Goal: Task Accomplishment & Management: Use online tool/utility

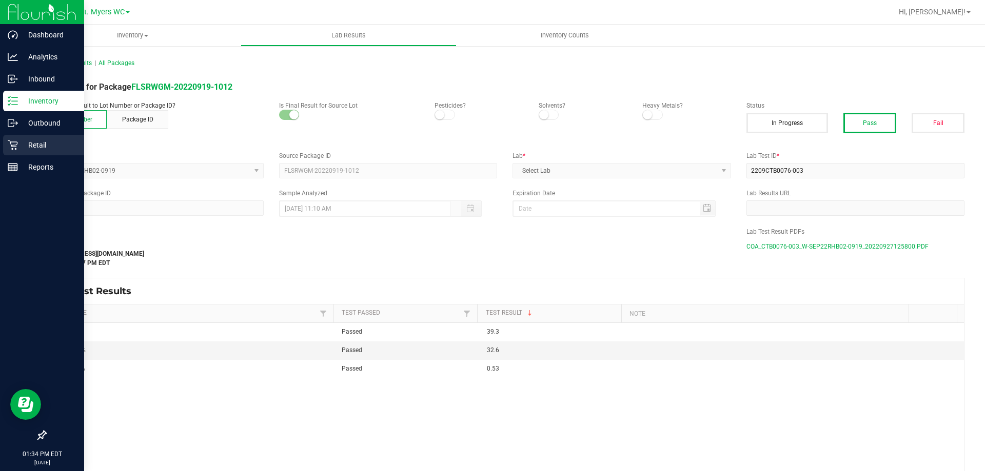
click at [22, 146] on p "Retail" at bounding box center [49, 145] width 62 height 12
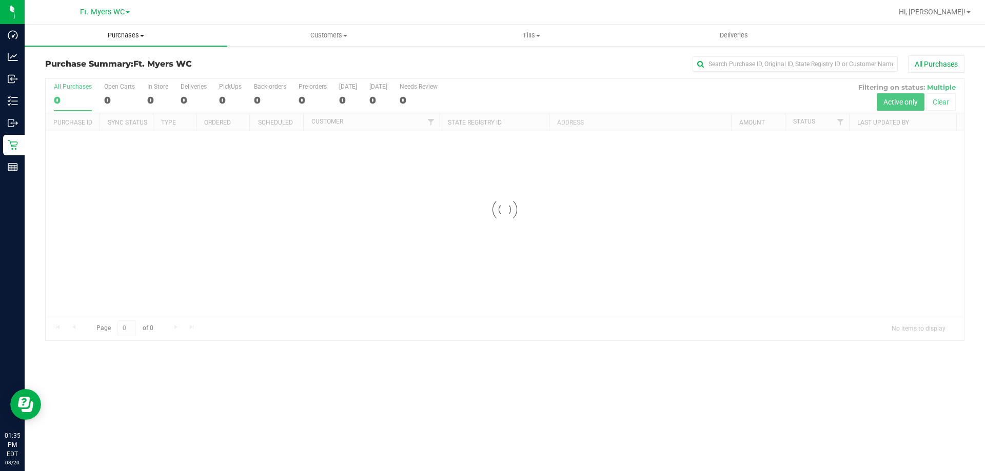
click at [132, 31] on span "Purchases" at bounding box center [126, 35] width 203 height 9
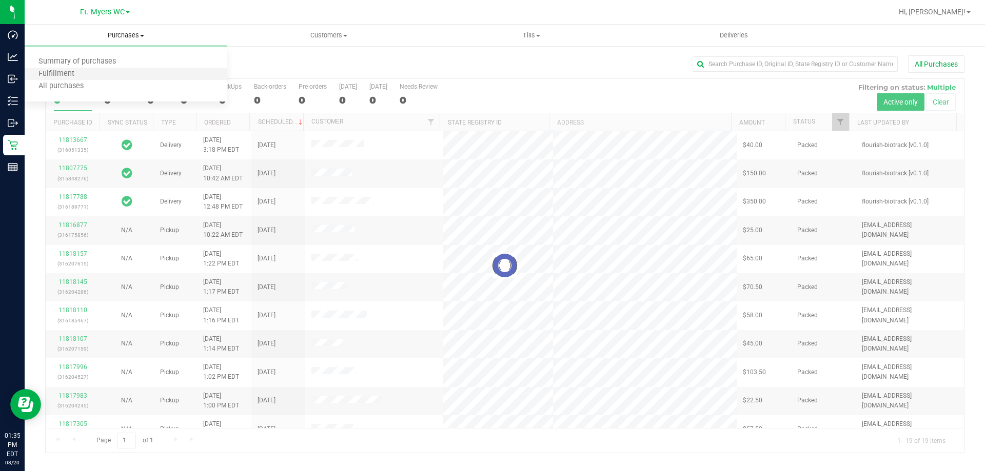
click at [127, 80] on li "Fulfillment" at bounding box center [126, 74] width 203 height 12
